Goal: Check status: Check status

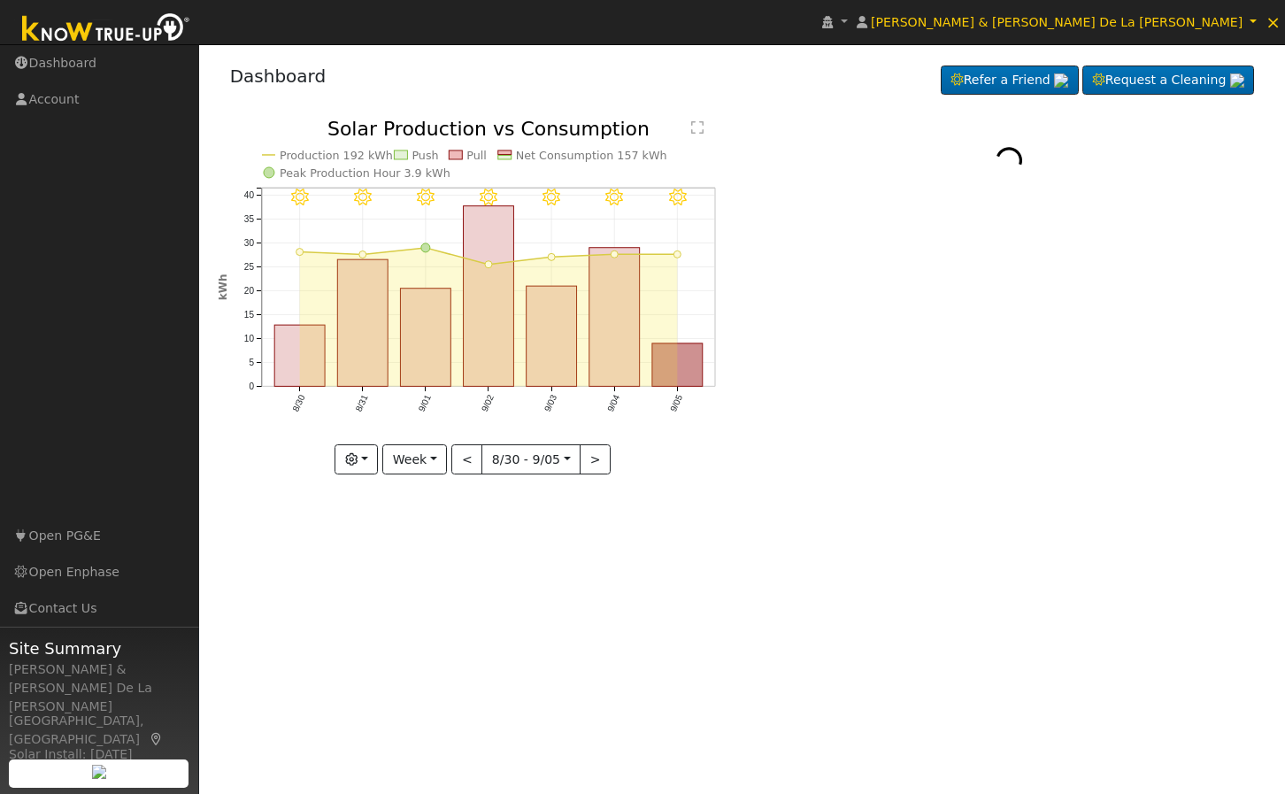
click at [334, 465] on icon "9/05 - Clear 9/04 - Clear 9/03 - Clear 9/02 - Clear 9/01 - Clear 8/31 - Clear 8…" at bounding box center [475, 296] width 515 height 354
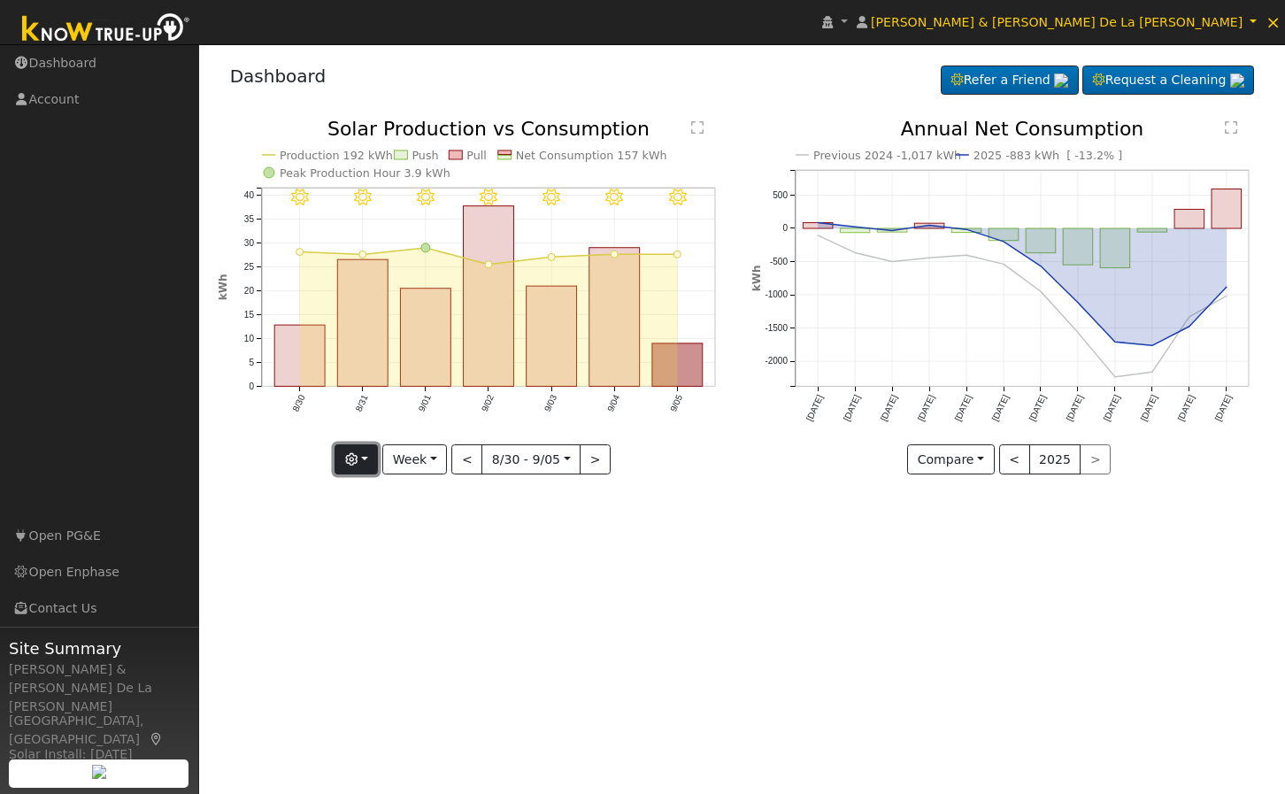
click at [349, 463] on button "button" at bounding box center [355, 459] width 43 height 30
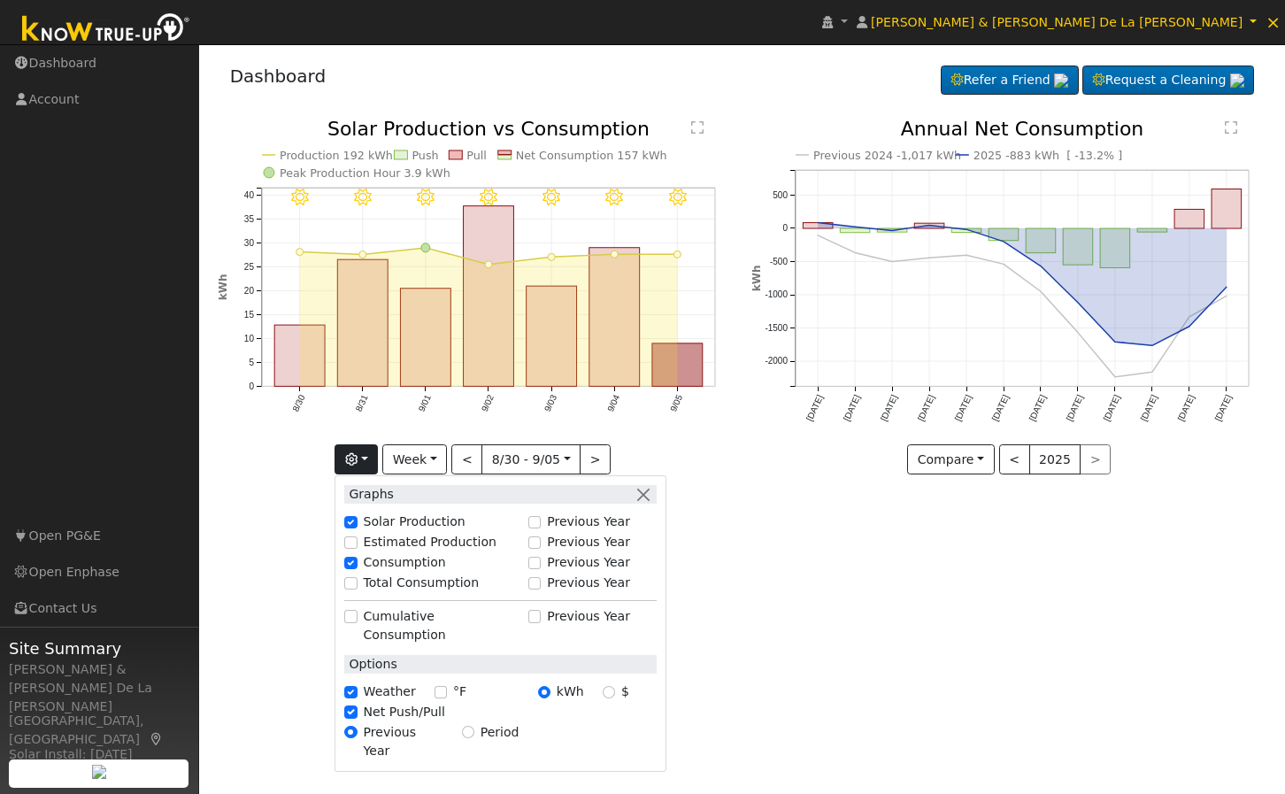
click at [372, 587] on label "Total Consumption" at bounding box center [422, 582] width 116 height 19
click at [357, 587] on input "Total Consumption" at bounding box center [350, 583] width 12 height 12
checkbox input "true"
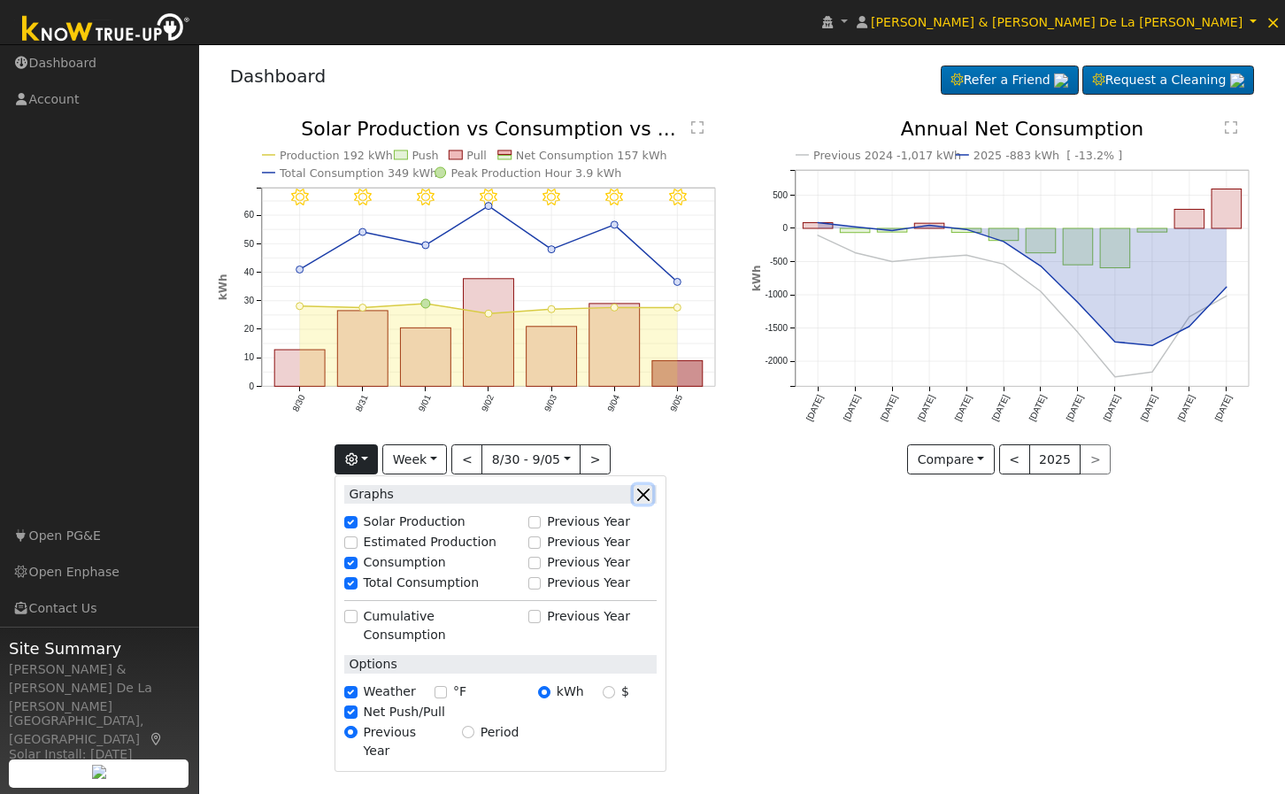
click at [650, 497] on button "button" at bounding box center [643, 494] width 19 height 19
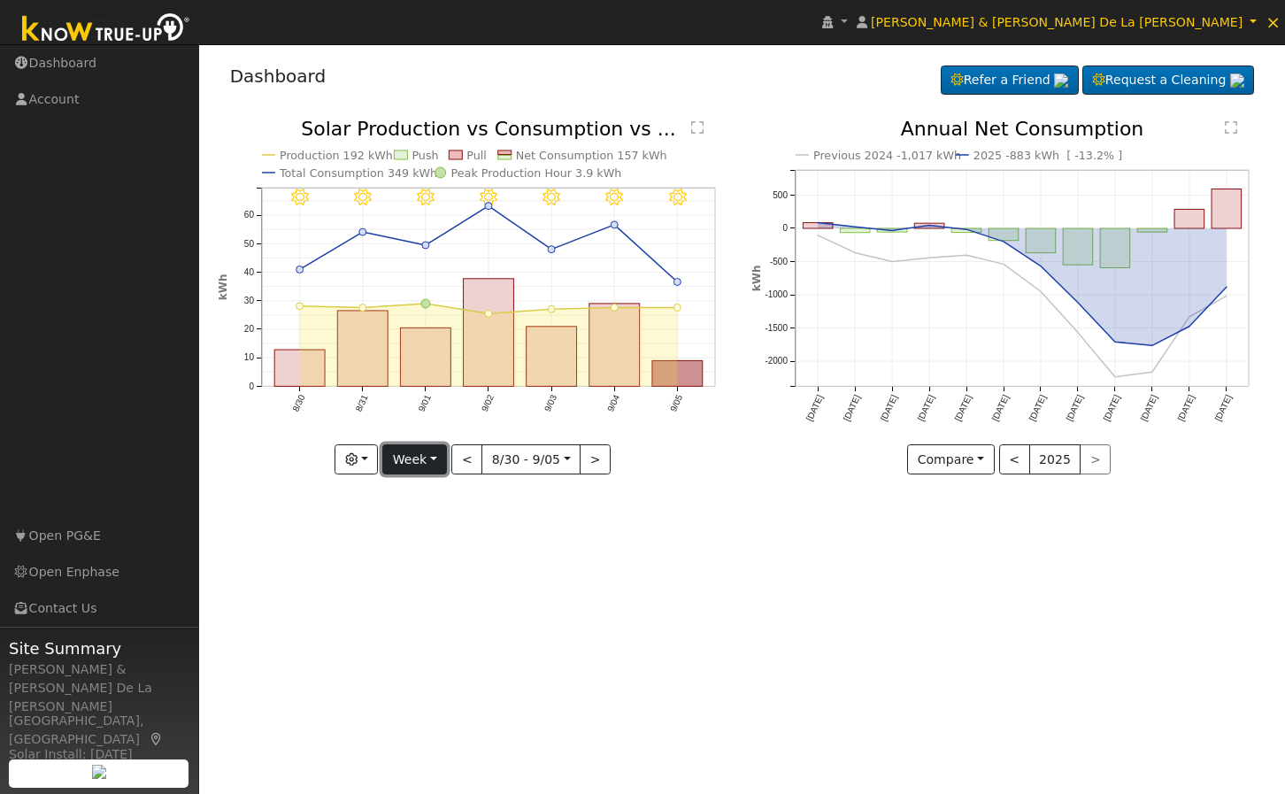
click at [409, 459] on button "Week" at bounding box center [414, 459] width 65 height 30
click at [420, 572] on link "Year" at bounding box center [444, 569] width 123 height 25
type input "[DATE]"
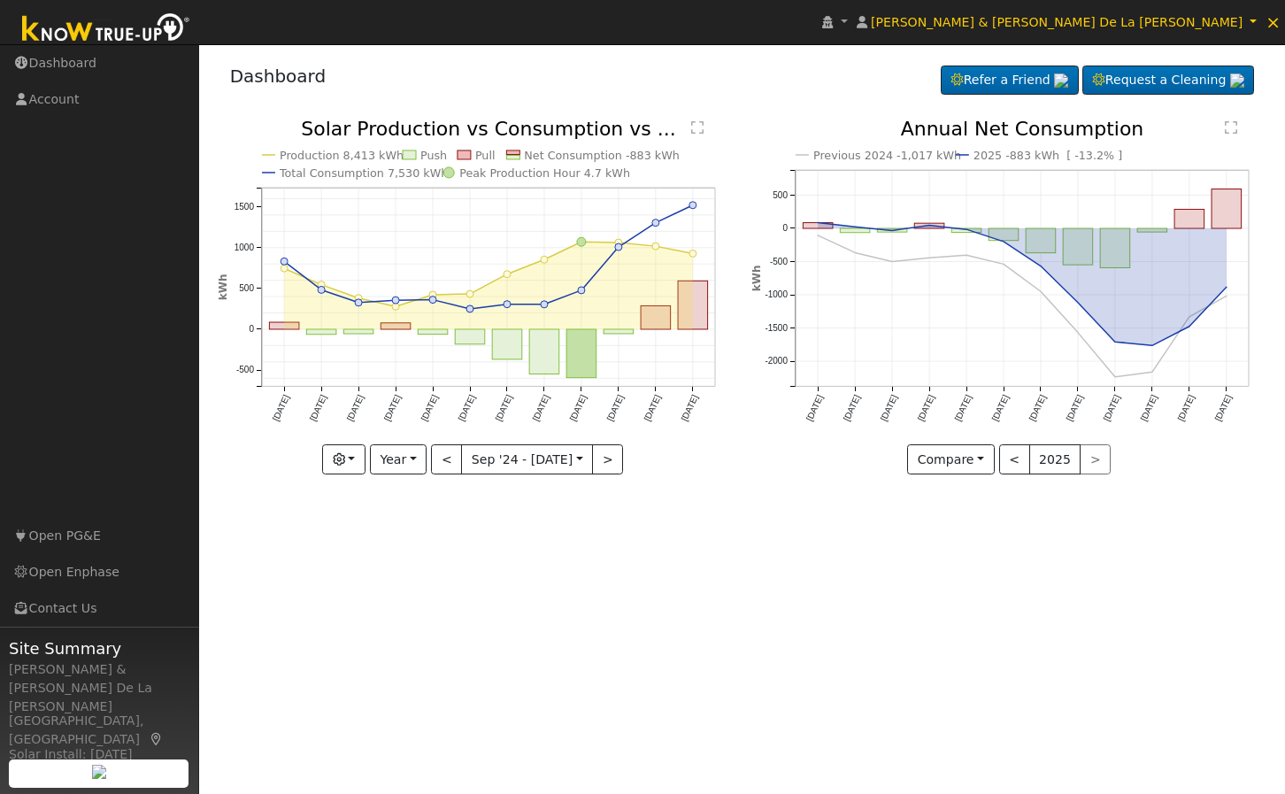
click at [758, 606] on div "User Profile First name Last name Email Email Notifications No Emails No Emails…" at bounding box center [742, 418] width 1086 height 749
click at [694, 531] on div "User Profile First name Last name Email Email Notifications No Emails No Emails…" at bounding box center [742, 418] width 1086 height 749
click at [596, 690] on div "User Profile First name Last name Email Email Notifications No Emails No Emails…" at bounding box center [742, 418] width 1086 height 749
drag, startPoint x: 1276, startPoint y: 25, endPoint x: 1272, endPoint y: 35, distance: 10.4
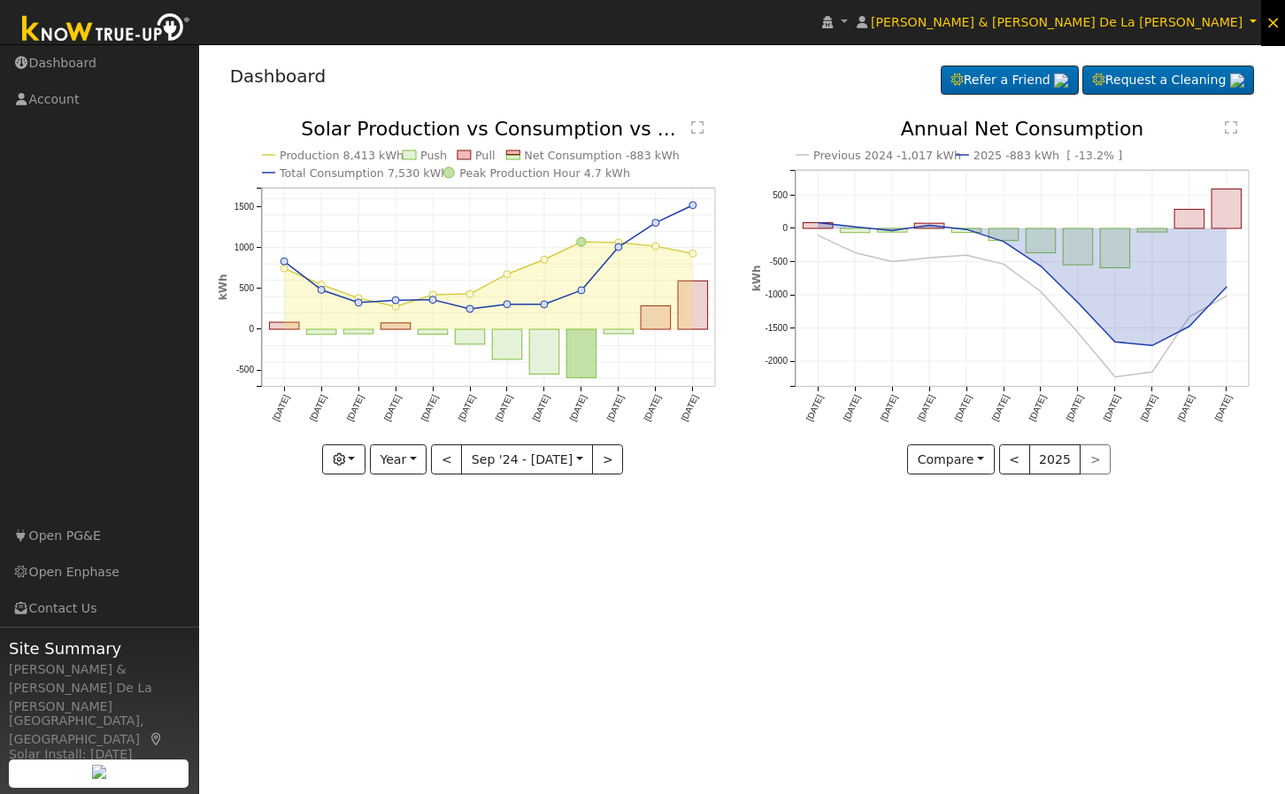
click at [1276, 25] on span "×" at bounding box center [1272, 22] width 15 height 21
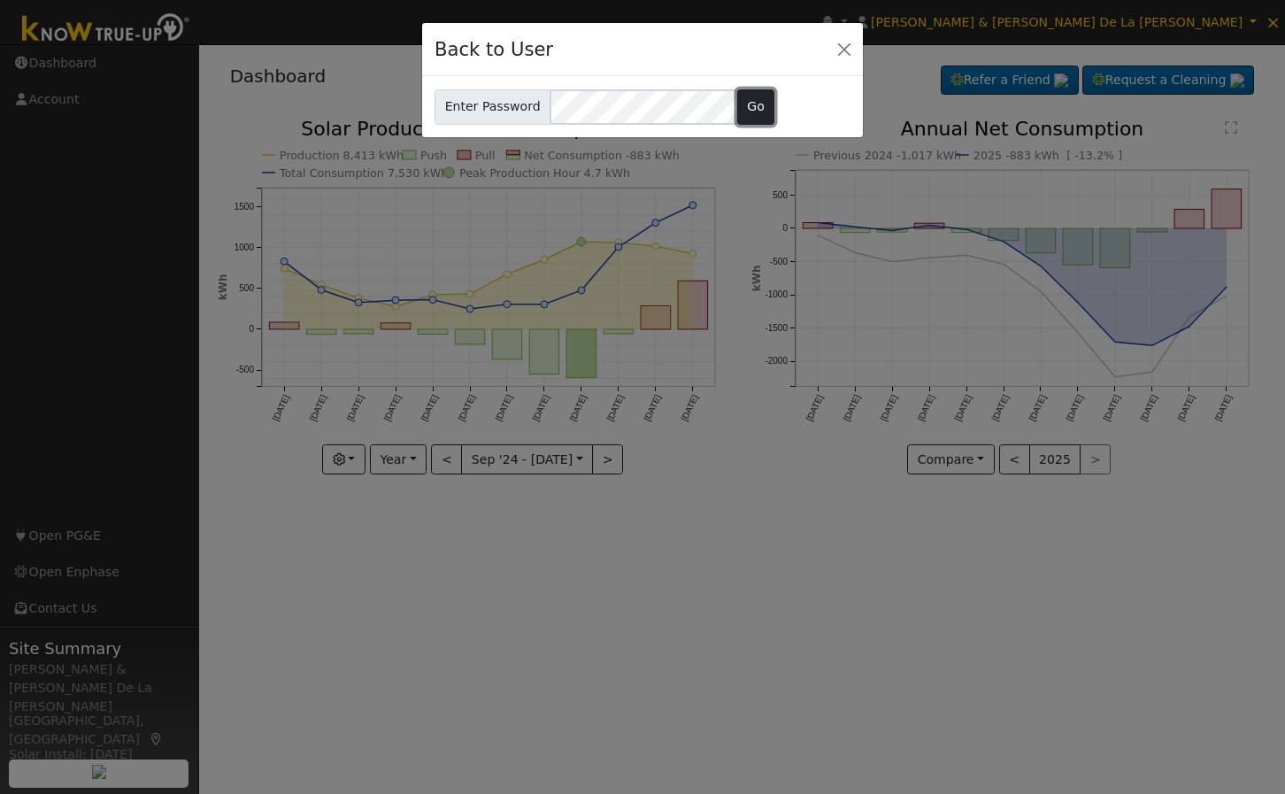
click at [747, 96] on button "Go" at bounding box center [756, 106] width 38 height 35
